Goal: Find specific page/section: Find specific page/section

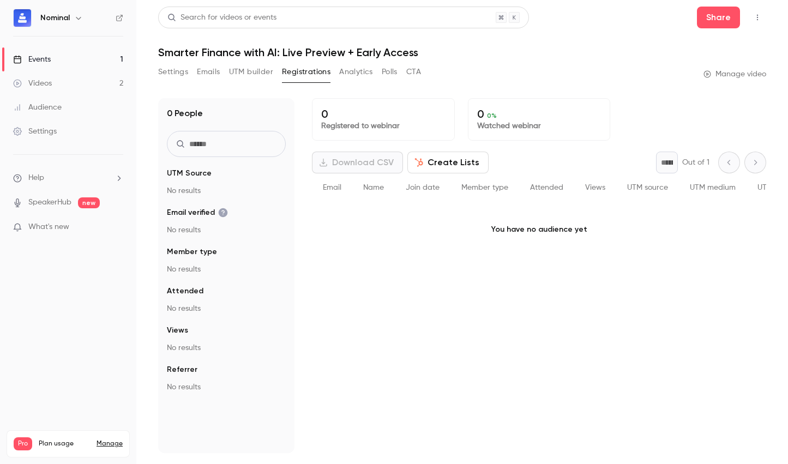
click at [46, 59] on div "Events" at bounding box center [32, 59] width 38 height 11
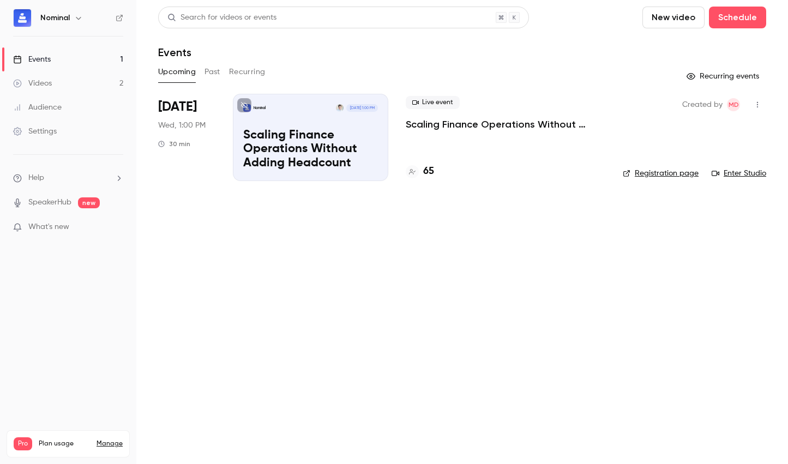
click at [51, 228] on span "What's new" at bounding box center [48, 226] width 41 height 11
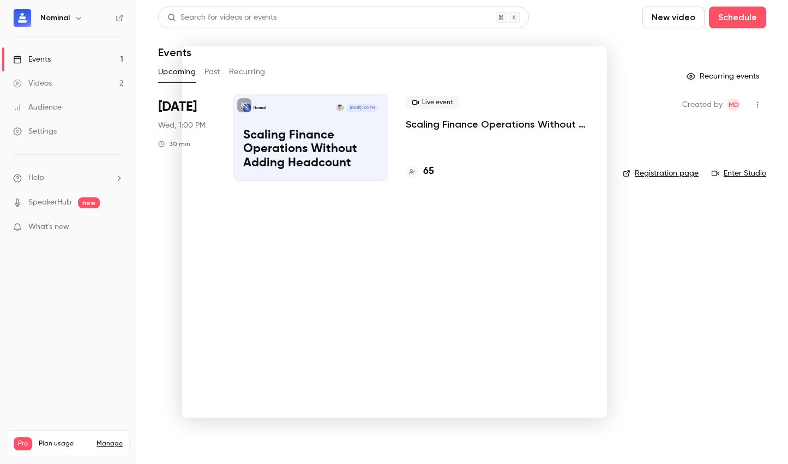
click at [640, 225] on div at bounding box center [394, 232] width 788 height 464
